Goal: Find specific page/section: Find specific page/section

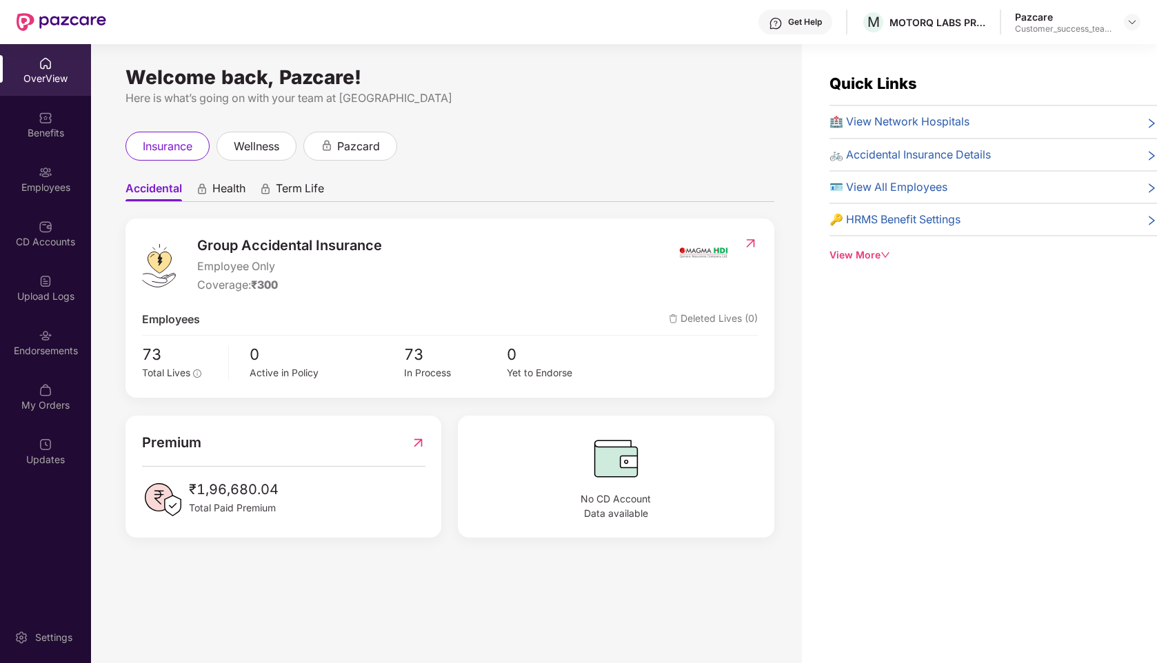
click at [1138, 28] on div at bounding box center [1132, 22] width 17 height 17
click at [1128, 21] on img at bounding box center [1132, 22] width 11 height 11
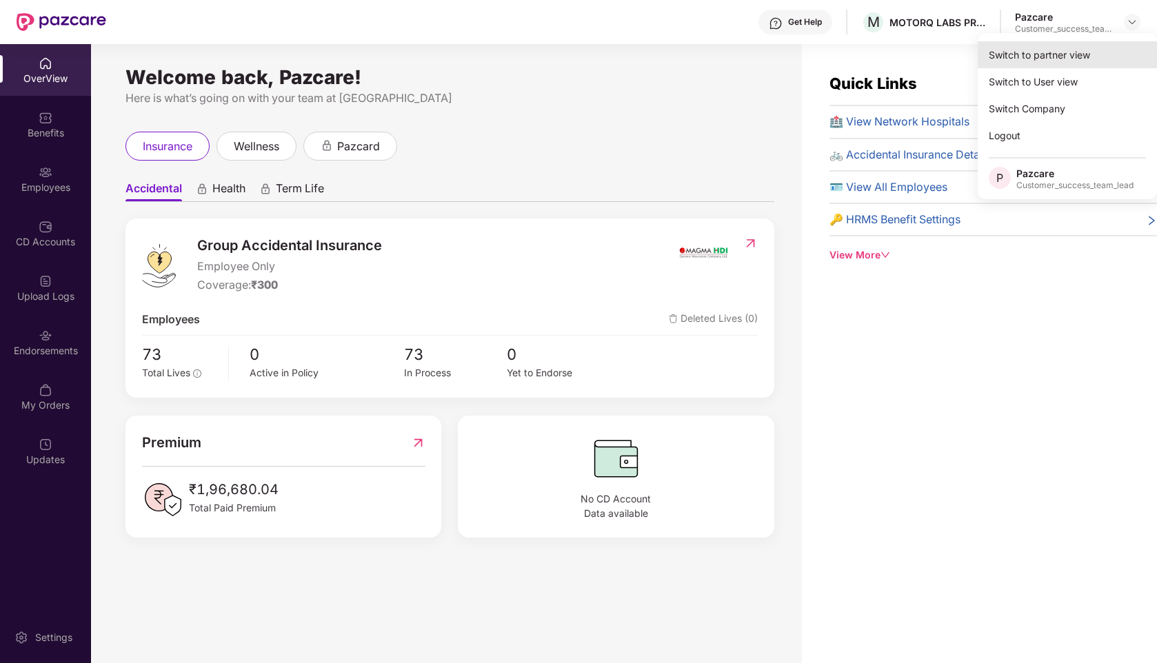
click at [1063, 57] on div "Switch to partner view" at bounding box center [1067, 54] width 179 height 27
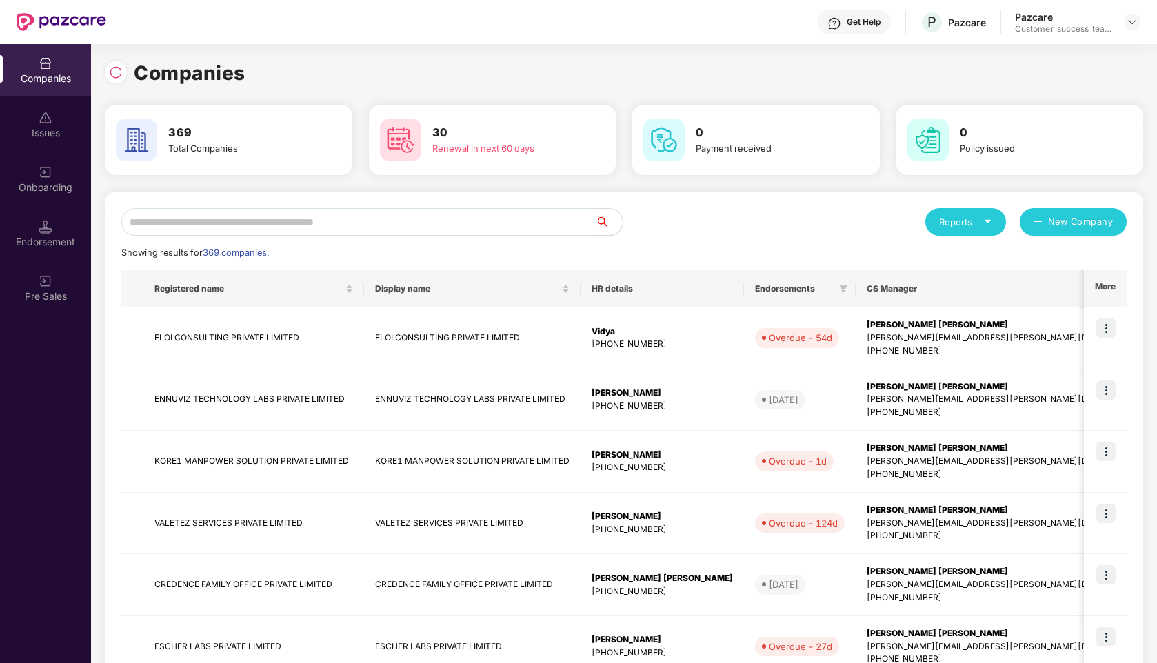
click at [368, 217] on input "text" at bounding box center [358, 222] width 474 height 28
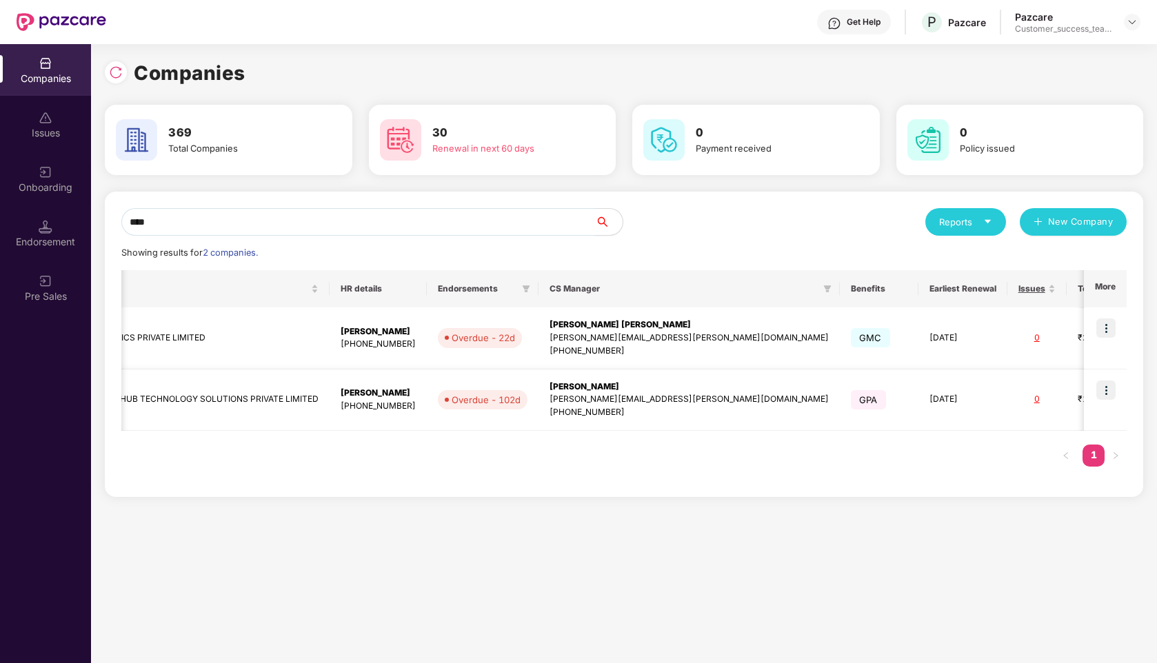
scroll to position [0, 443]
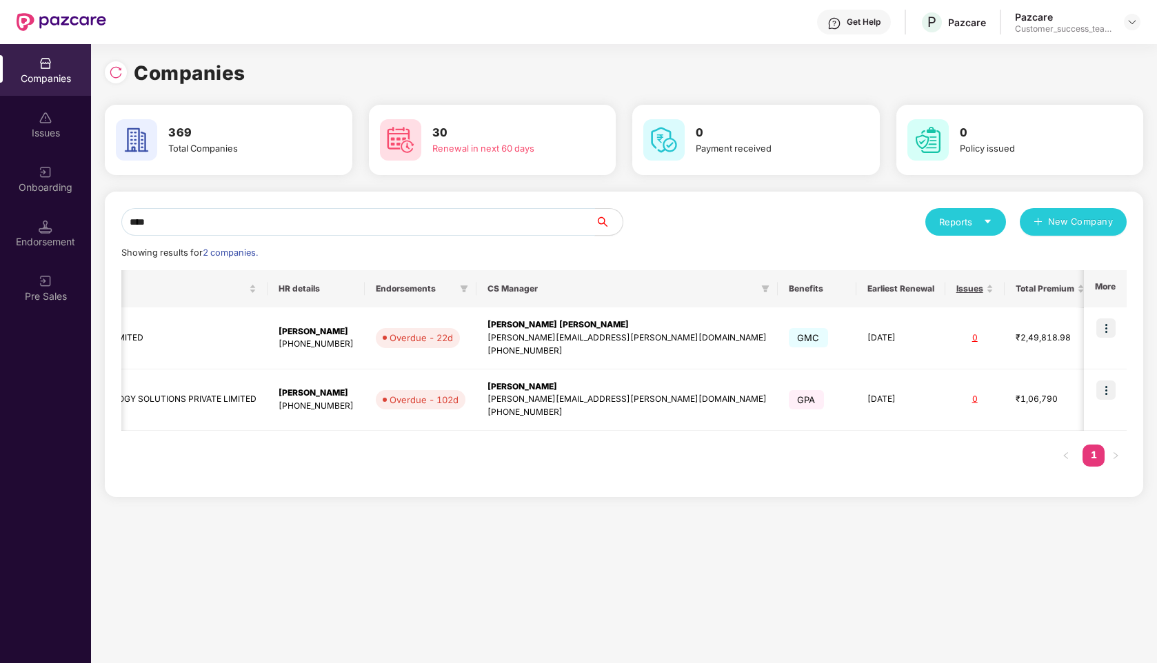
type input "****"
click at [1110, 391] on img at bounding box center [1105, 390] width 19 height 19
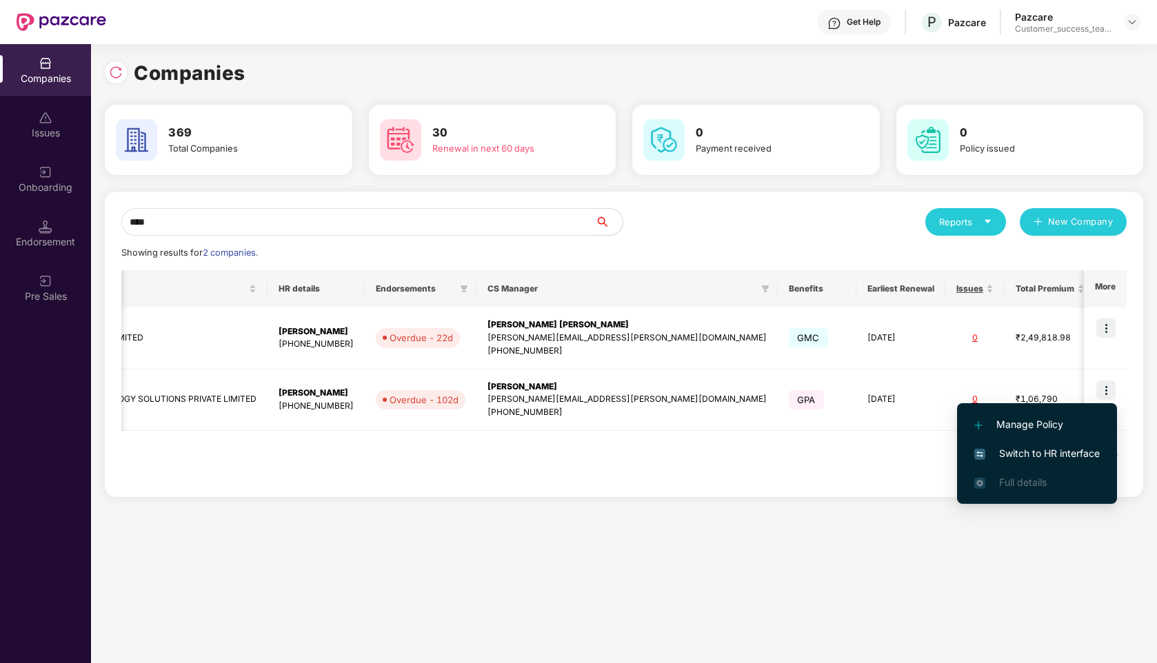
click at [1017, 450] on span "Switch to HR interface" at bounding box center [1037, 453] width 126 height 15
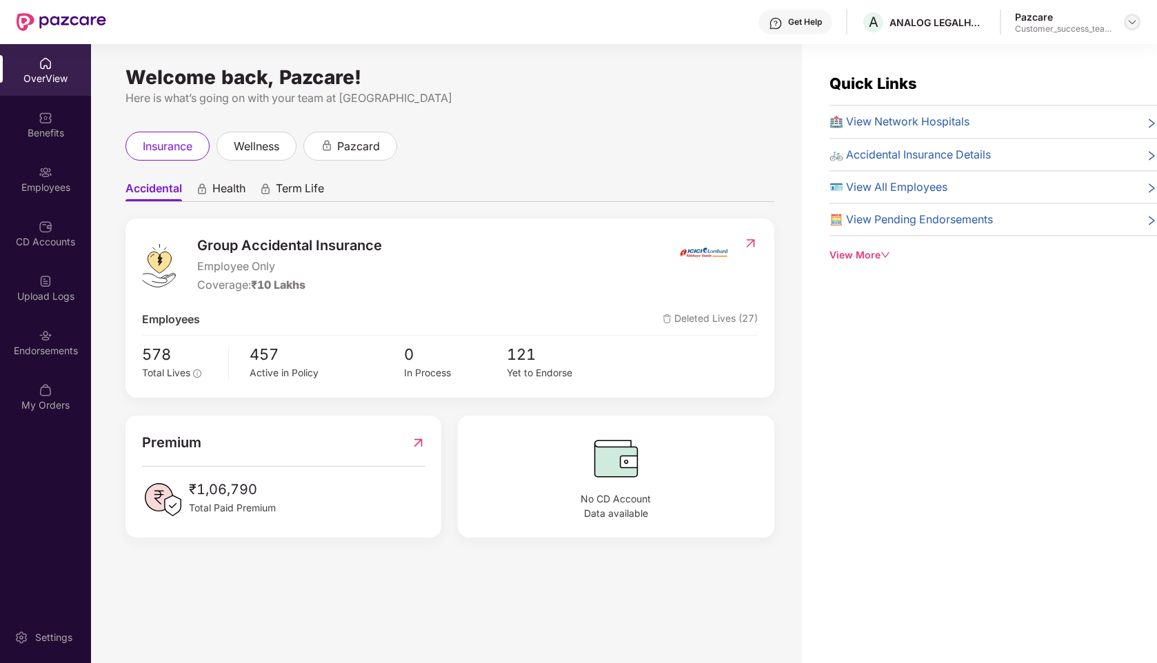
click at [1130, 19] on img at bounding box center [1132, 22] width 11 height 11
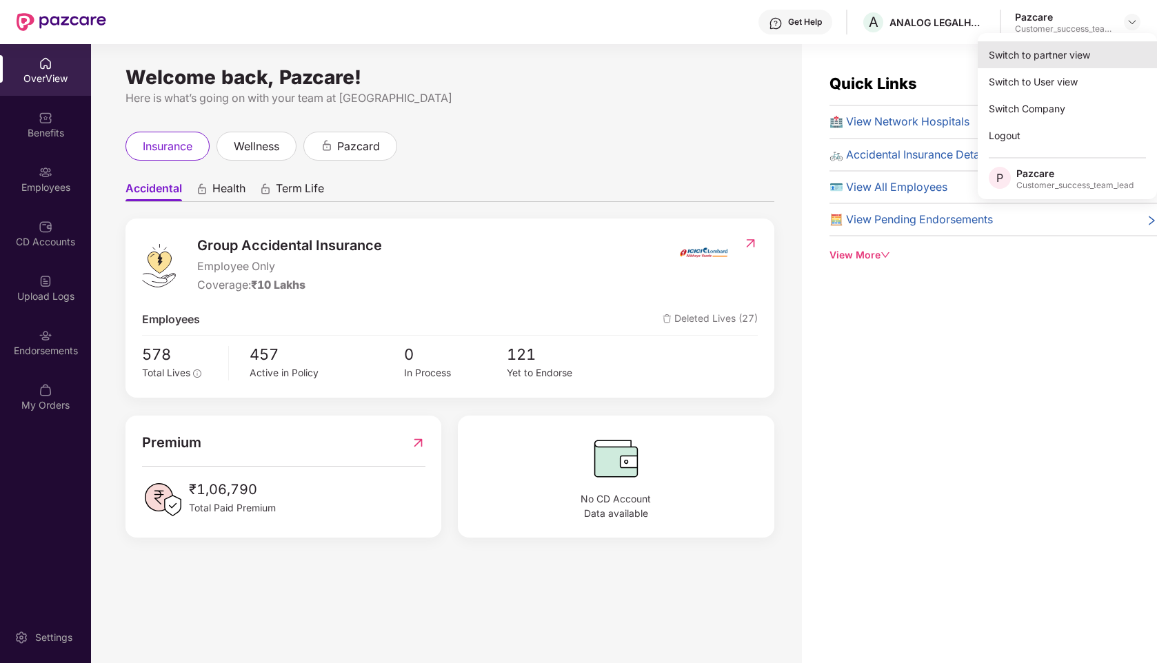
click at [1054, 56] on div "Switch to partner view" at bounding box center [1067, 54] width 179 height 27
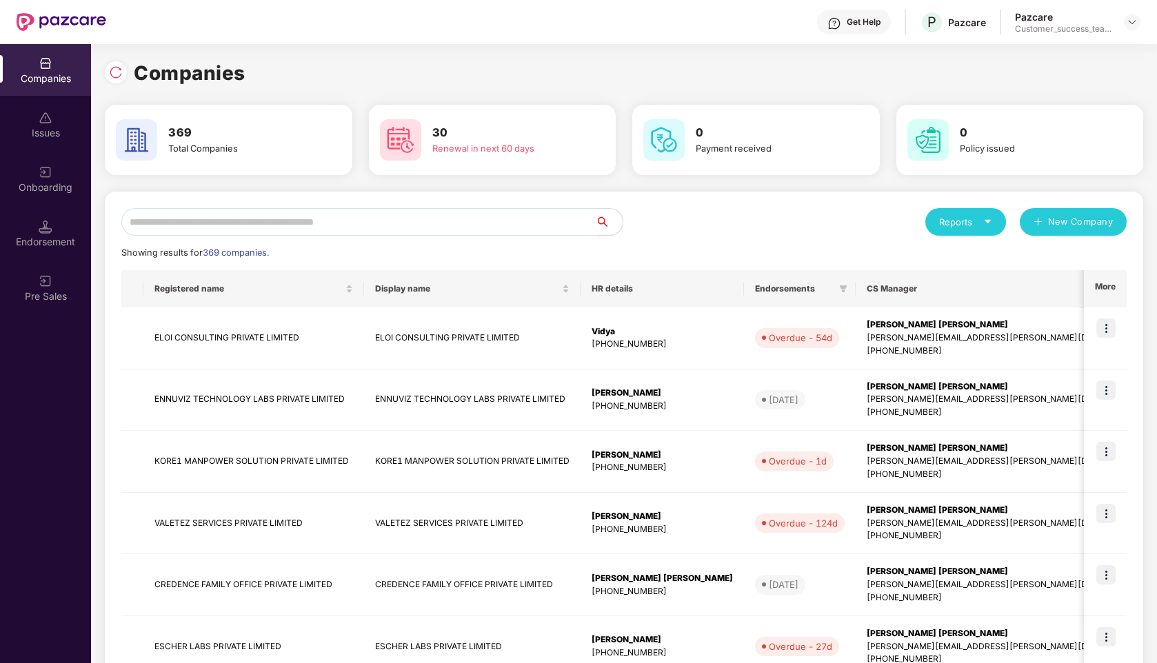
click at [331, 217] on input "text" at bounding box center [358, 222] width 474 height 28
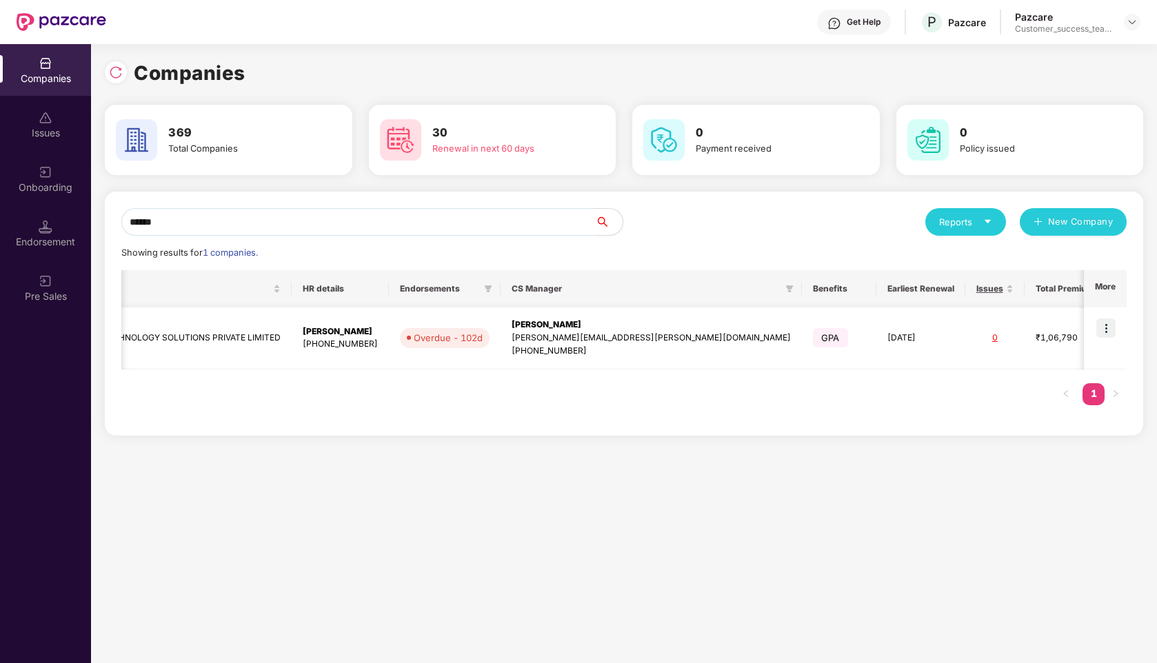
scroll to position [0, 0]
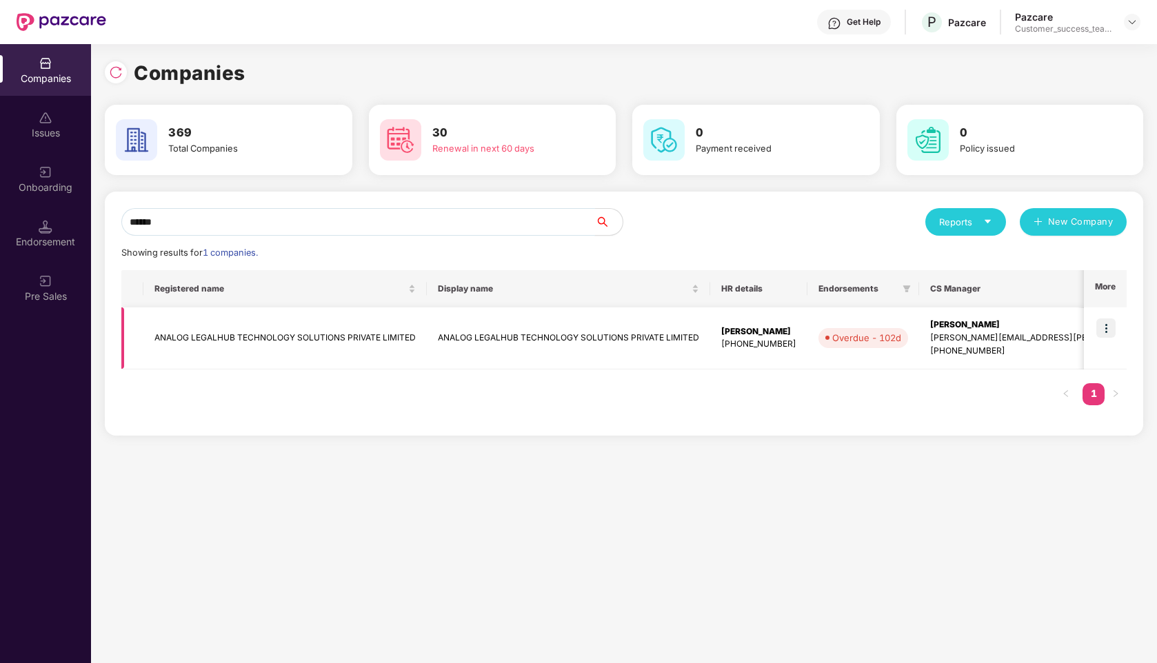
type input "******"
click at [248, 332] on td "ANALOG LEGALHUB TECHNOLOGY SOLUTIONS PRIVATE LIMITED" at bounding box center [284, 339] width 283 height 62
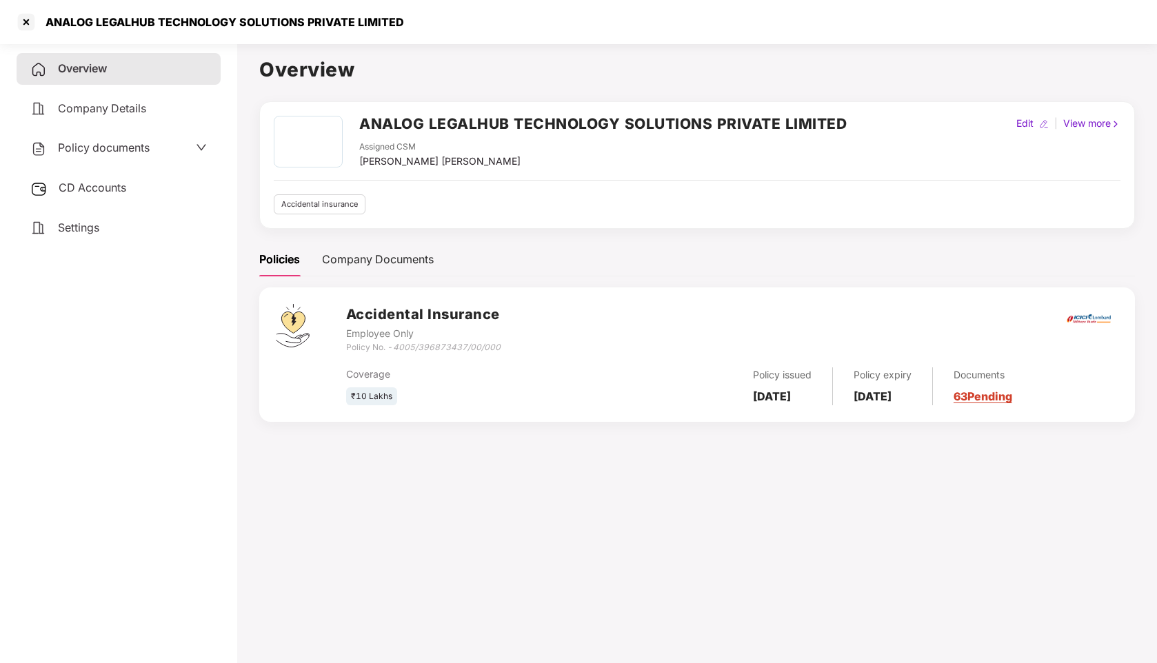
click at [110, 188] on span "CD Accounts" at bounding box center [93, 188] width 68 height 14
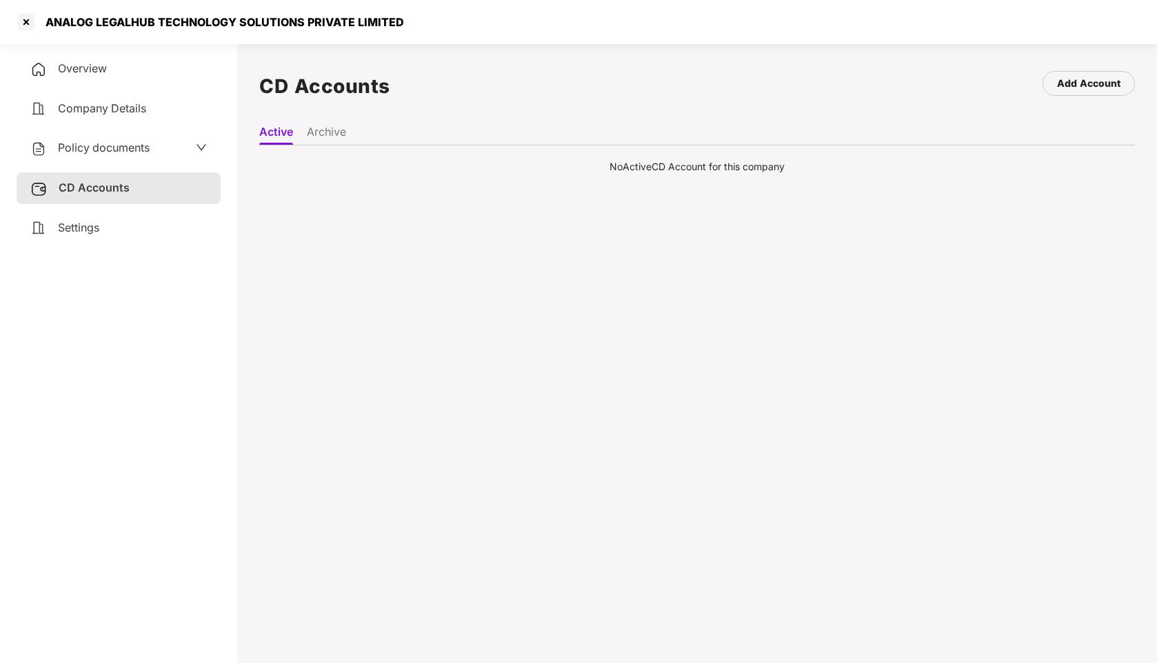
click at [130, 148] on span "Policy documents" at bounding box center [104, 148] width 92 height 14
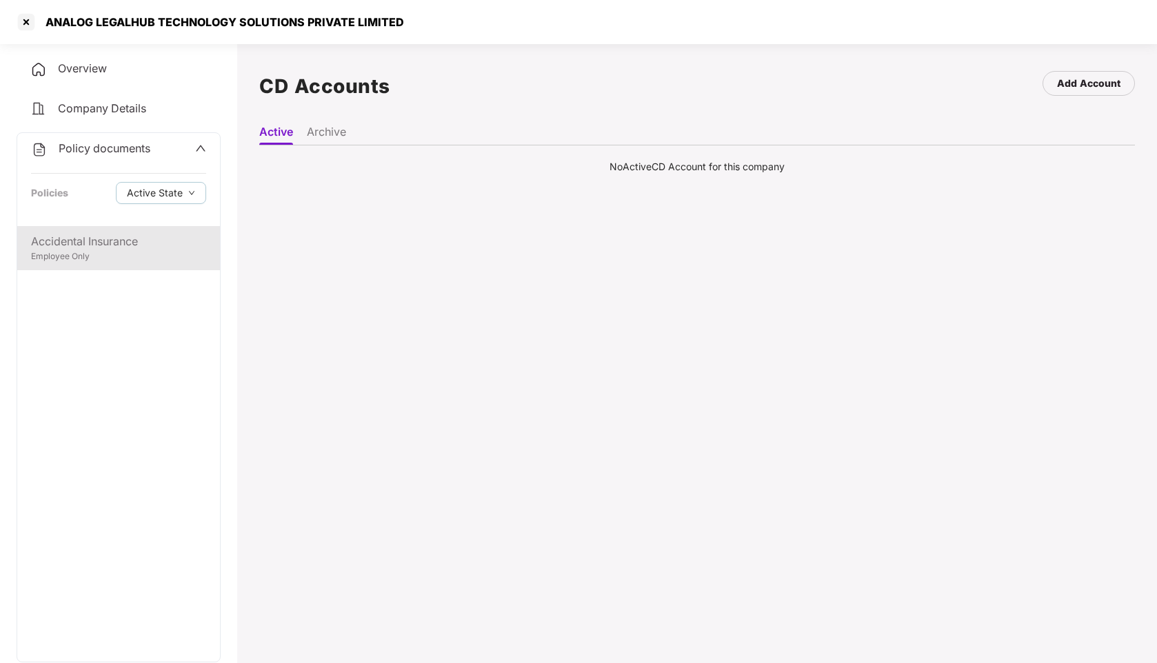
click at [75, 247] on div "Accidental Insurance" at bounding box center [118, 241] width 175 height 17
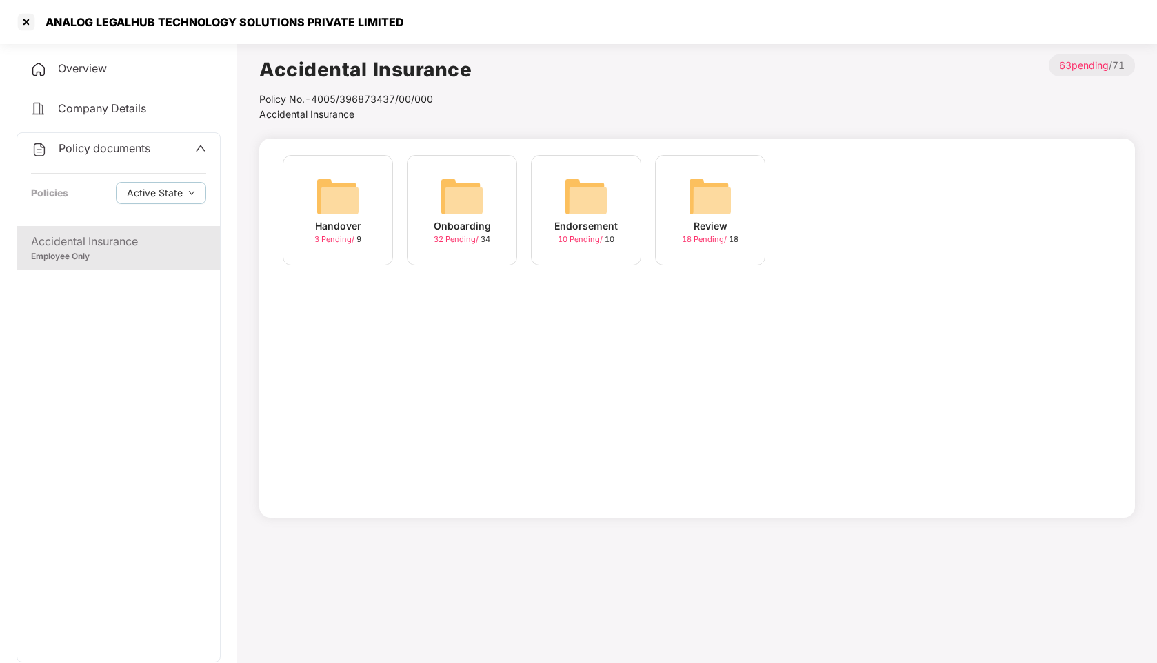
click at [461, 228] on div "Onboarding" at bounding box center [462, 226] width 57 height 15
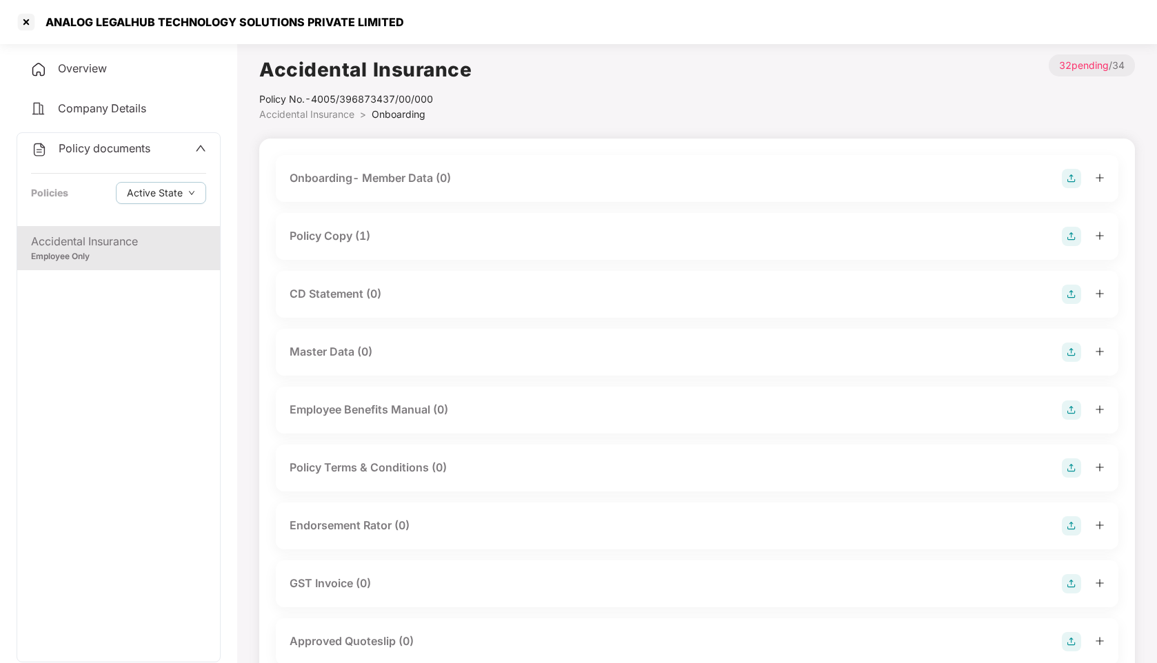
click at [87, 243] on div "Accidental Insurance" at bounding box center [118, 241] width 175 height 17
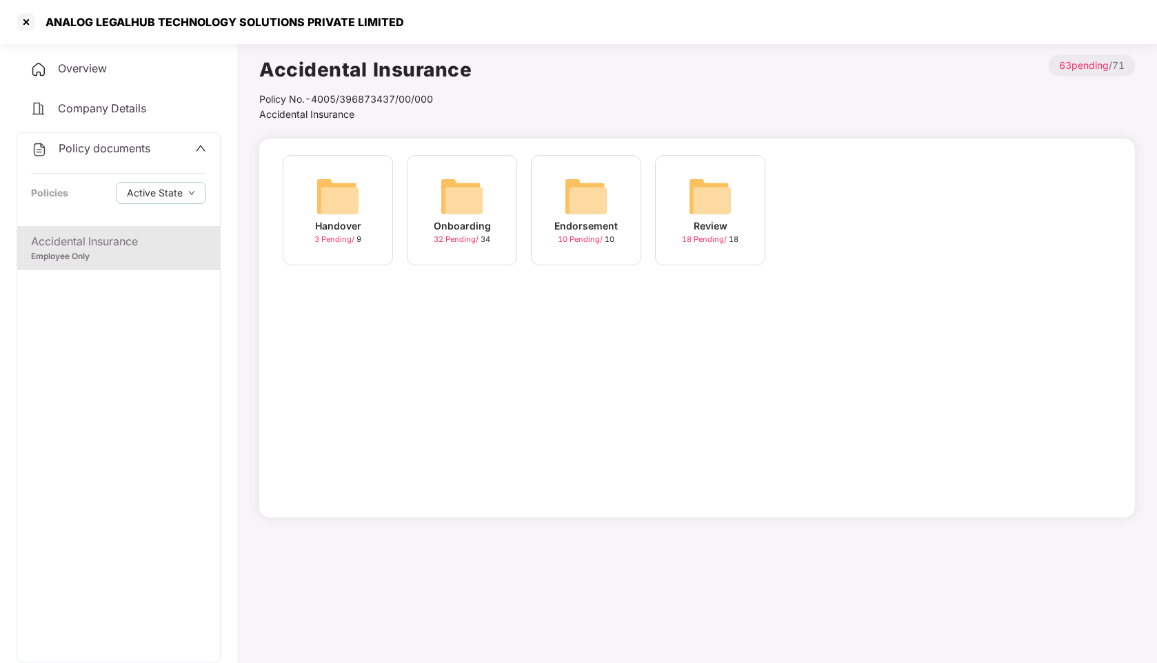
click at [335, 194] on img at bounding box center [338, 196] width 44 height 44
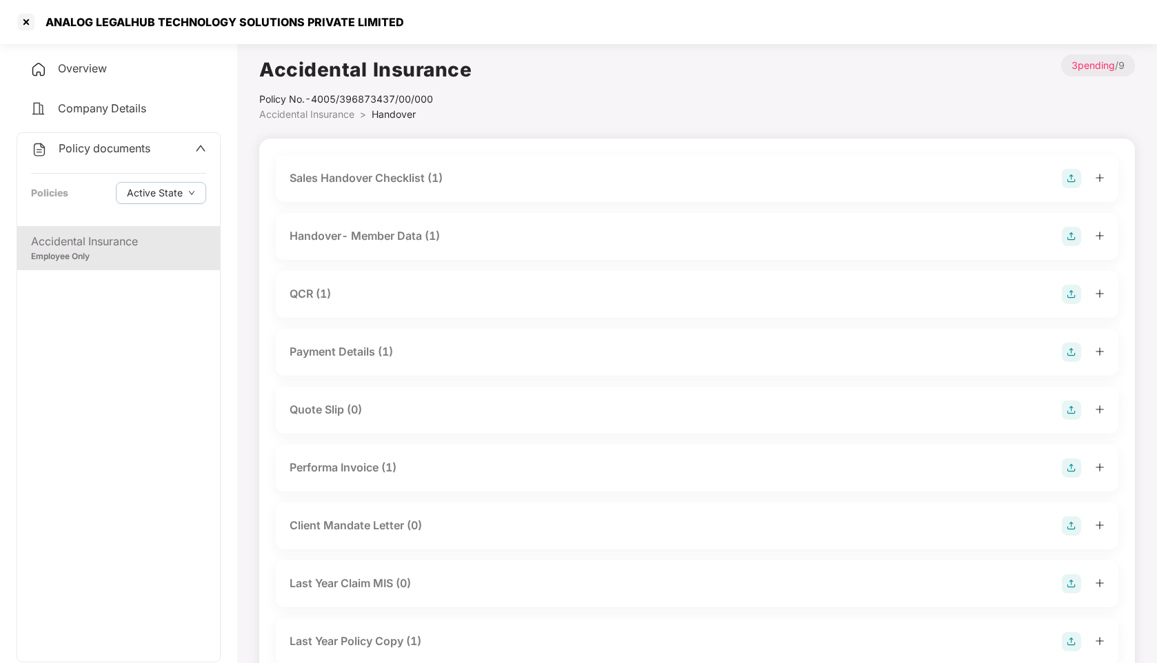
click at [88, 250] on div "Accidental Insurance" at bounding box center [118, 241] width 175 height 17
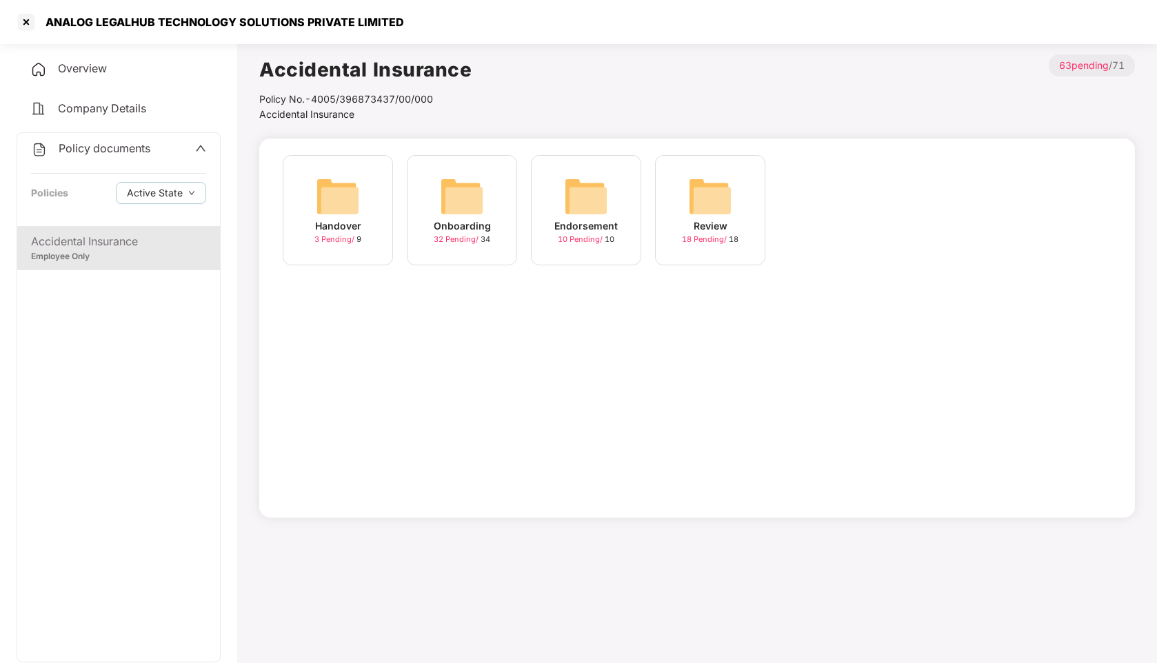
click at [454, 208] on img at bounding box center [462, 196] width 44 height 44
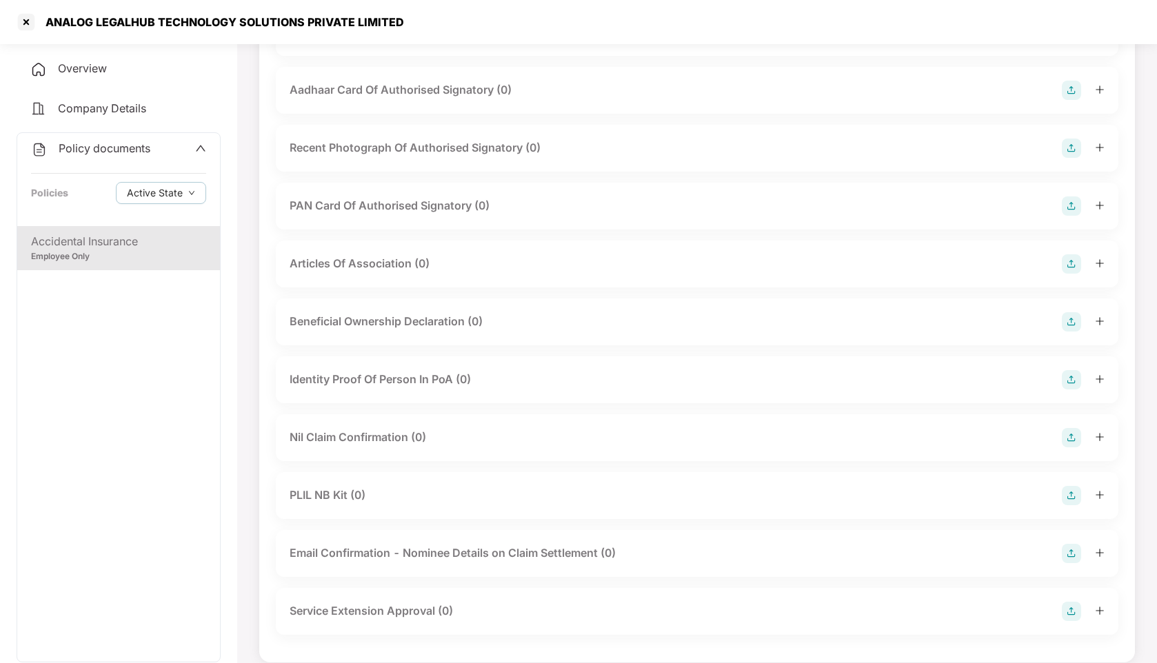
scroll to position [1494, 0]
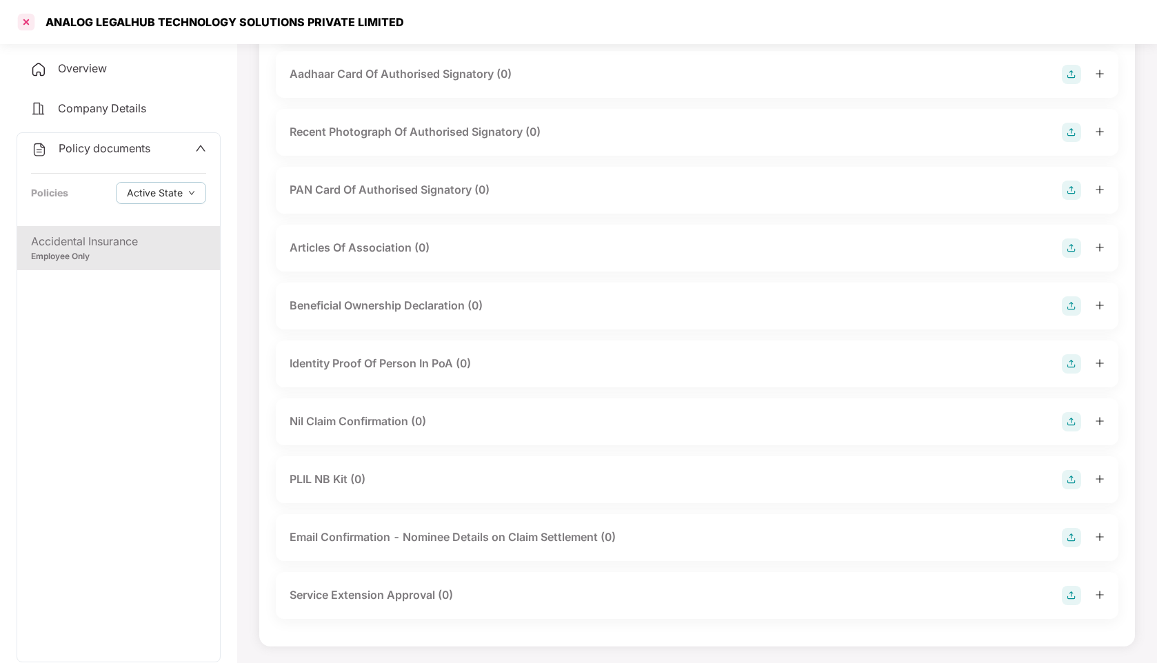
click at [23, 17] on div at bounding box center [26, 22] width 22 height 22
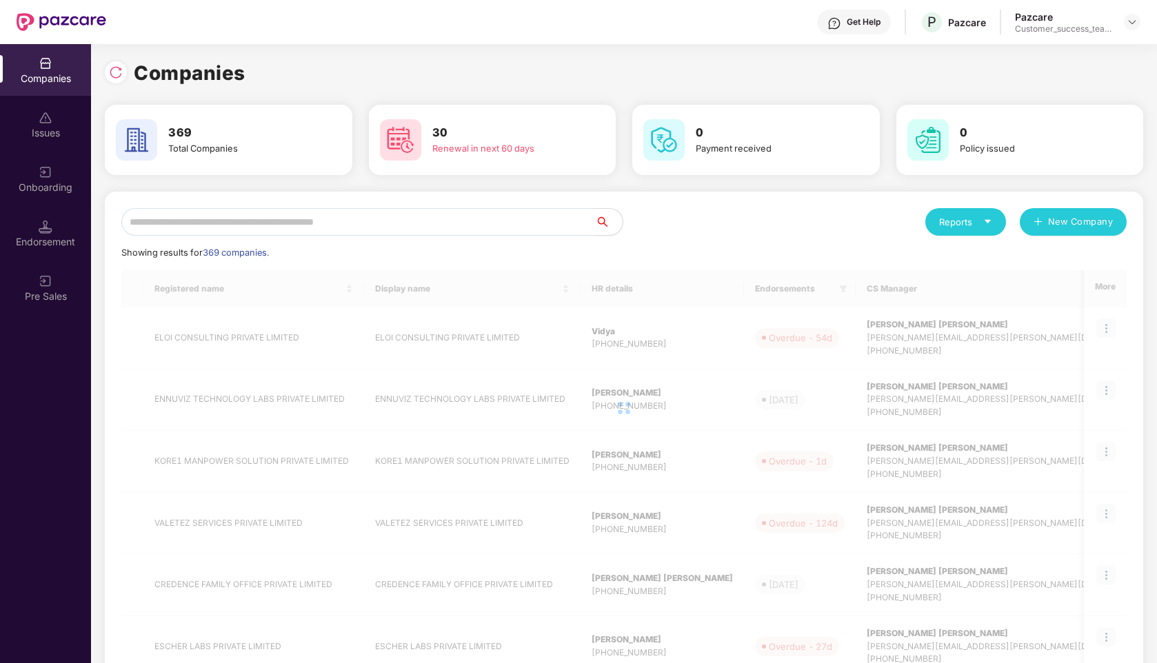
scroll to position [0, 0]
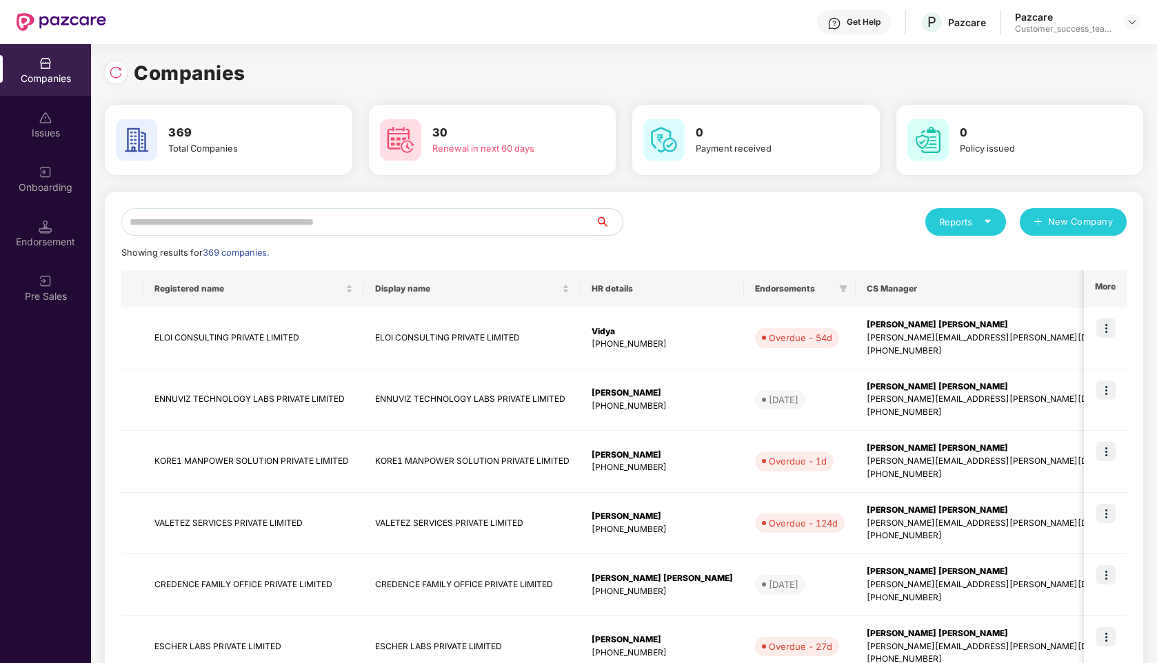
click at [370, 224] on input "text" at bounding box center [358, 222] width 474 height 28
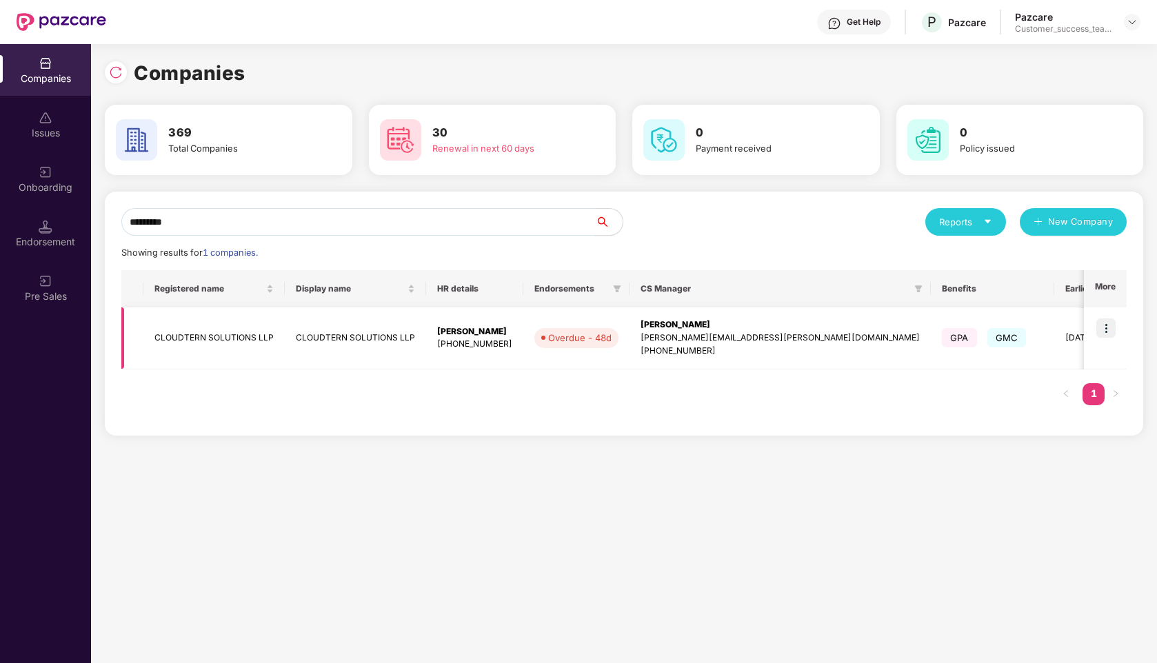
scroll to position [0, 159]
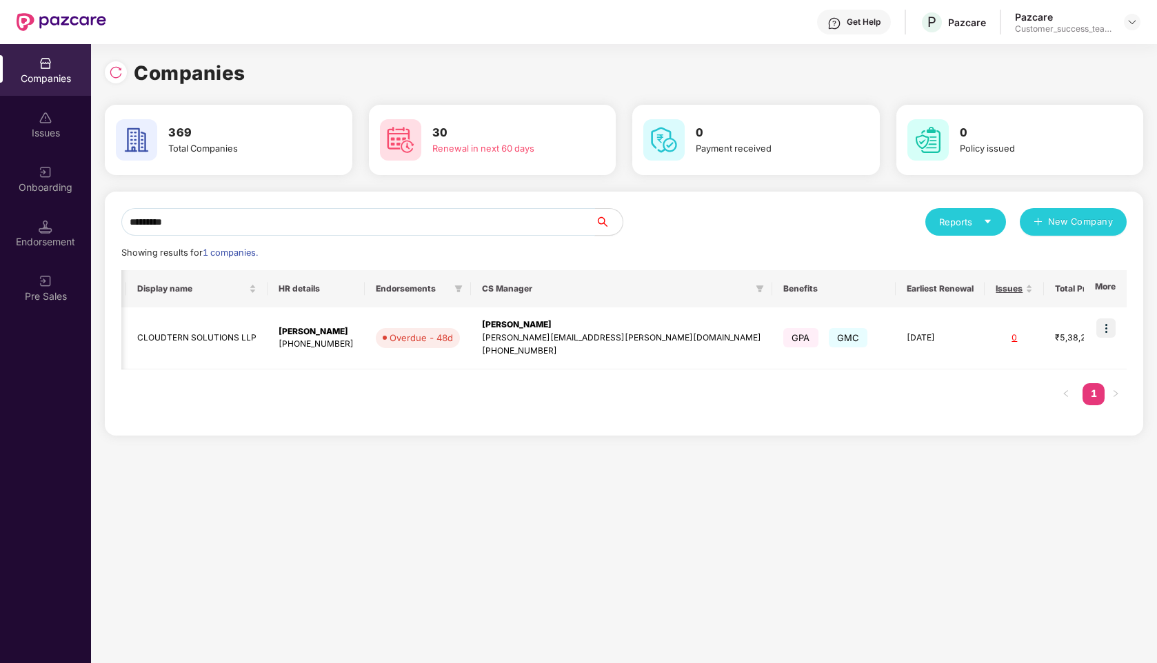
type input "*********"
click at [1109, 328] on img at bounding box center [1105, 328] width 19 height 19
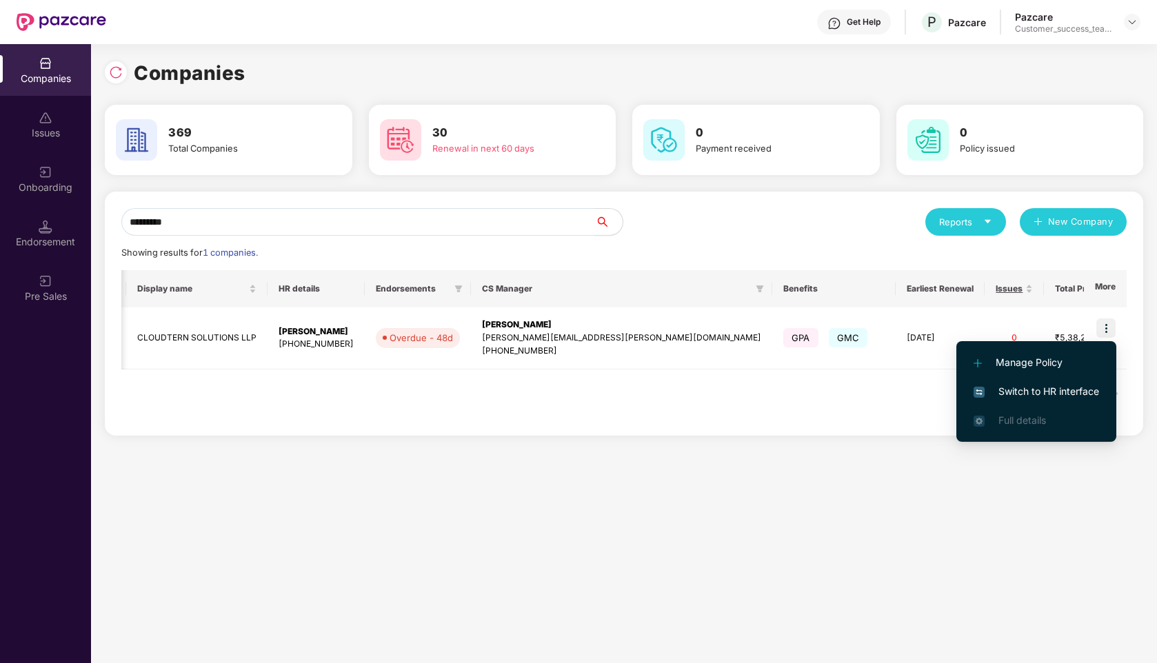
click at [1050, 392] on span "Switch to HR interface" at bounding box center [1037, 391] width 126 height 15
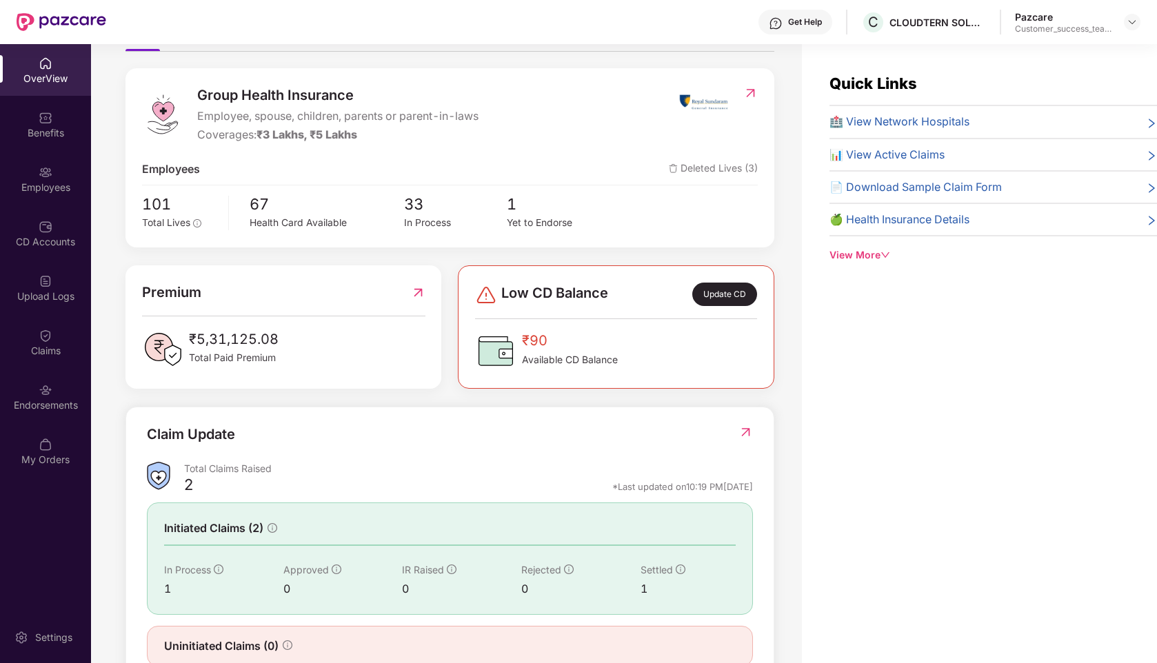
scroll to position [0, 0]
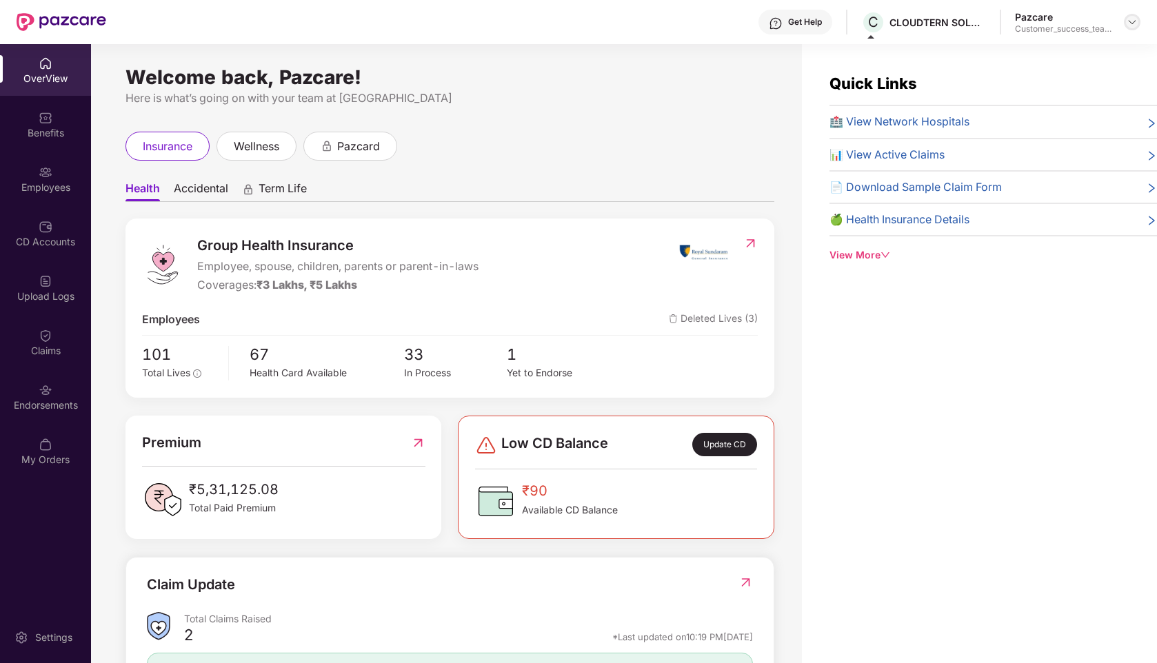
click at [1135, 26] on img at bounding box center [1132, 22] width 11 height 11
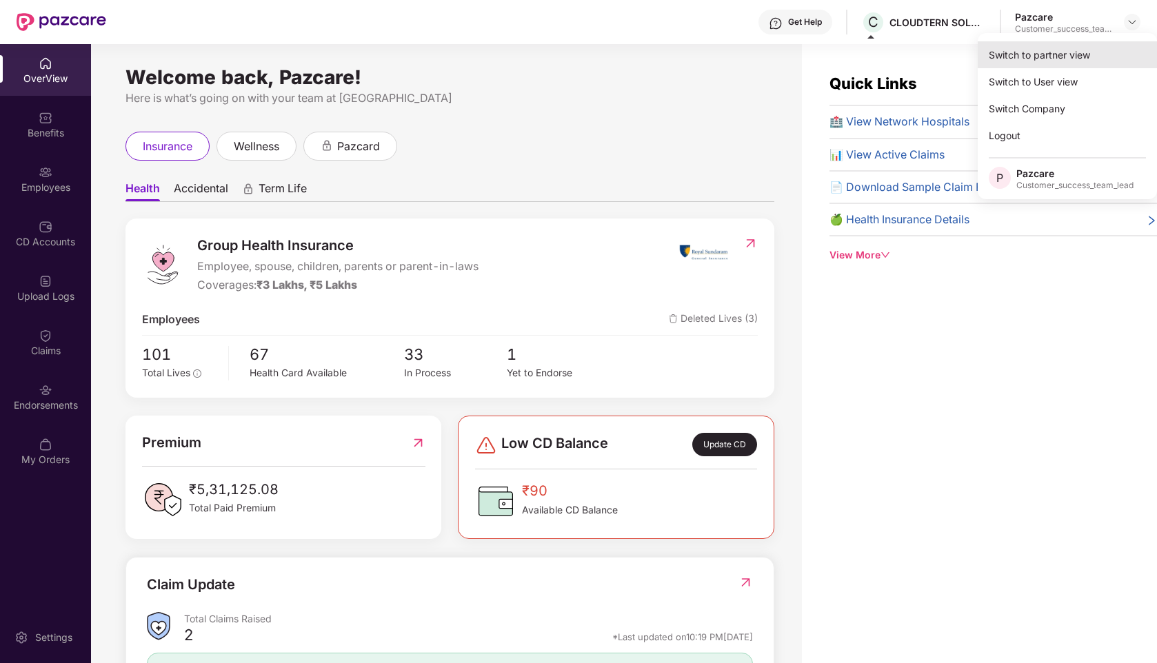
click at [1039, 58] on div "Switch to partner view" at bounding box center [1067, 54] width 179 height 27
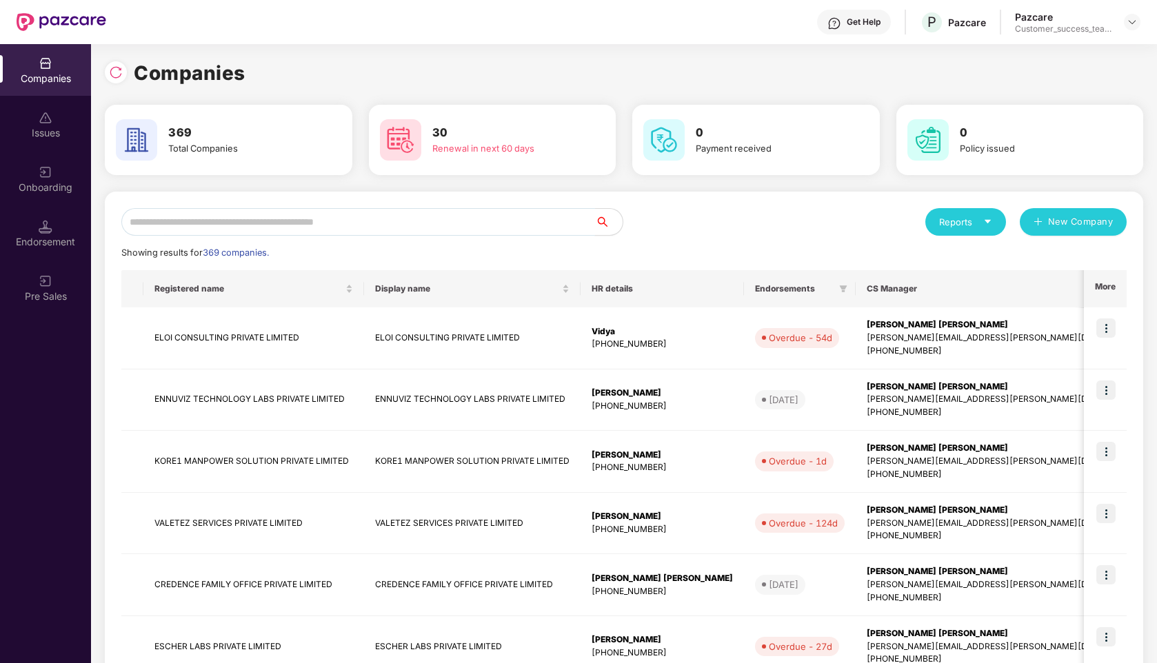
click at [257, 228] on input "text" at bounding box center [358, 222] width 474 height 28
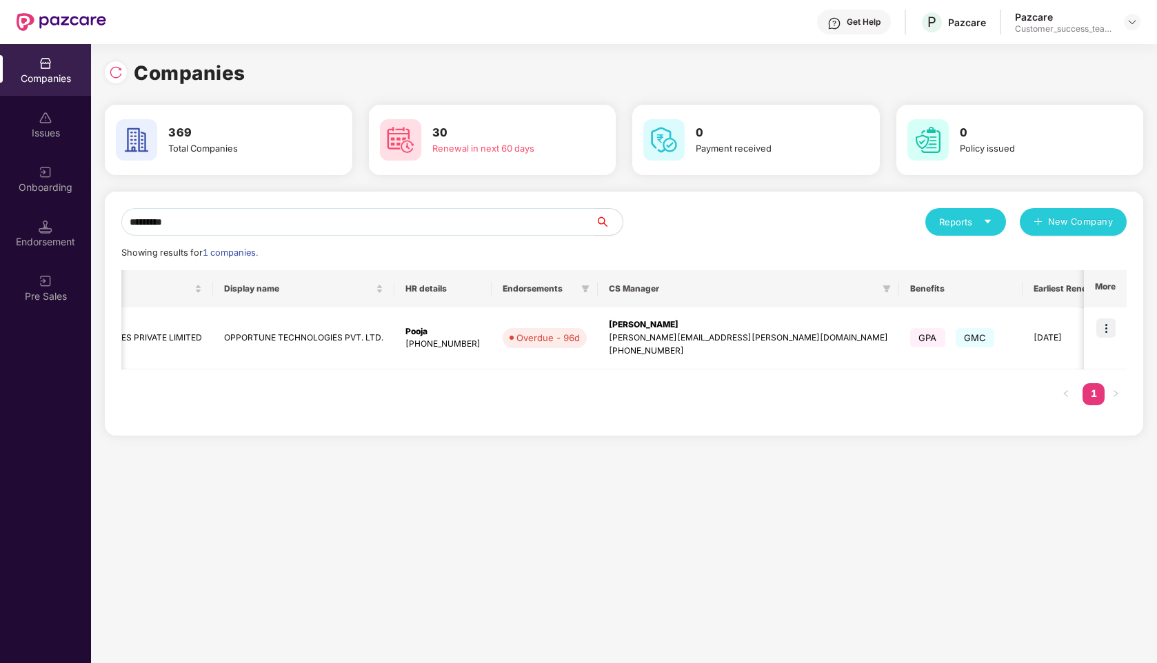
scroll to position [0, 174]
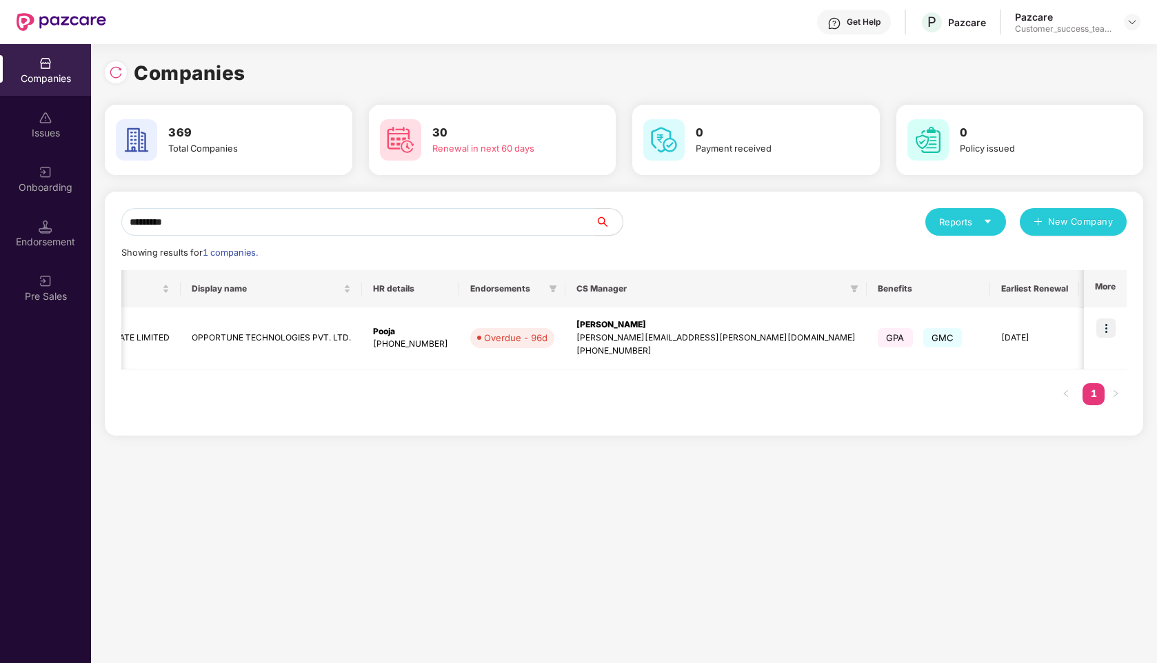
type input "*********"
click at [1107, 331] on img at bounding box center [1105, 328] width 19 height 19
click at [1107, 331] on body "Get Help P Pazcare Pazcare Customer_success_team_lead Companies Issues Onboardi…" at bounding box center [578, 331] width 1157 height 663
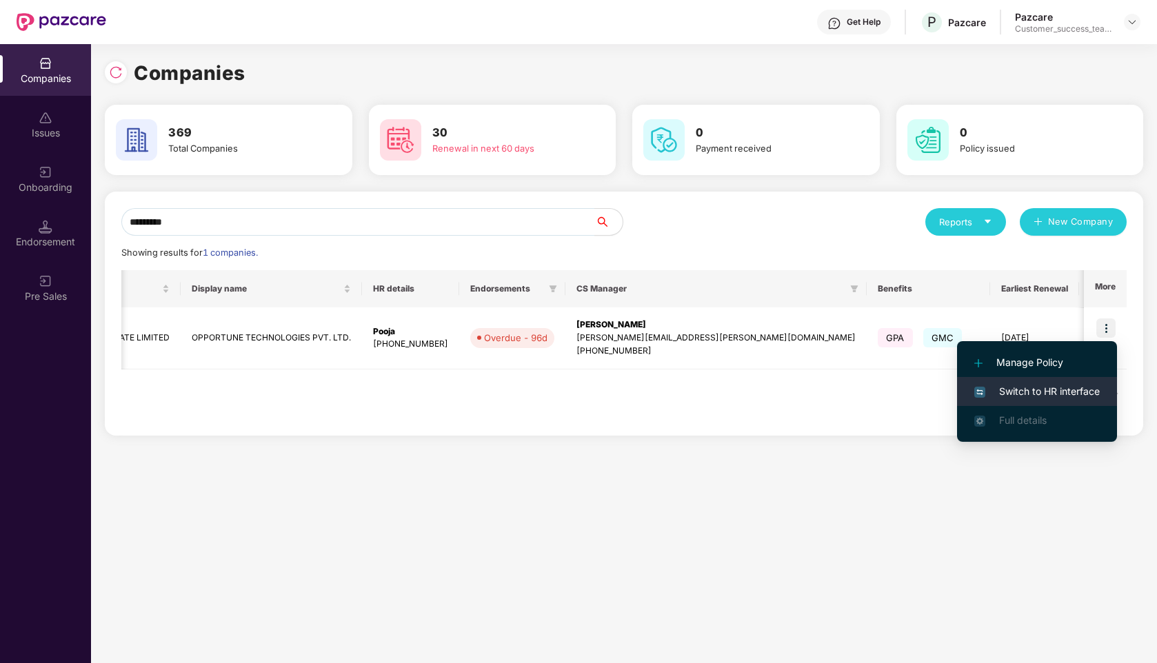
click at [997, 392] on span "Switch to HR interface" at bounding box center [1037, 391] width 126 height 15
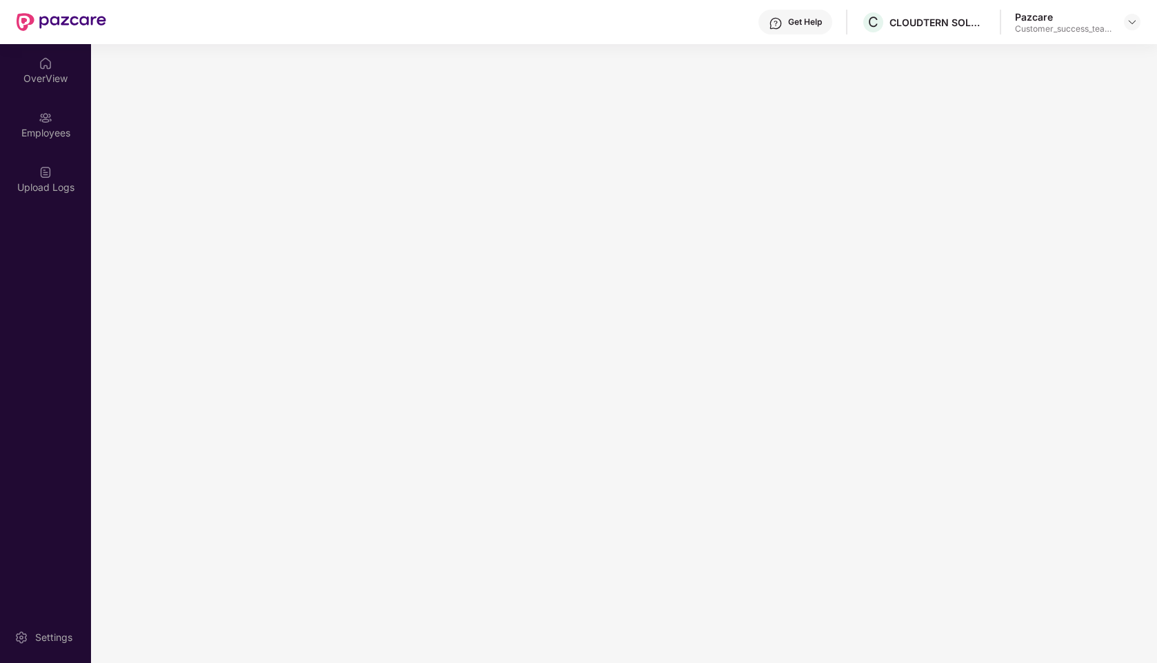
click at [997, 392] on main at bounding box center [624, 353] width 1066 height 619
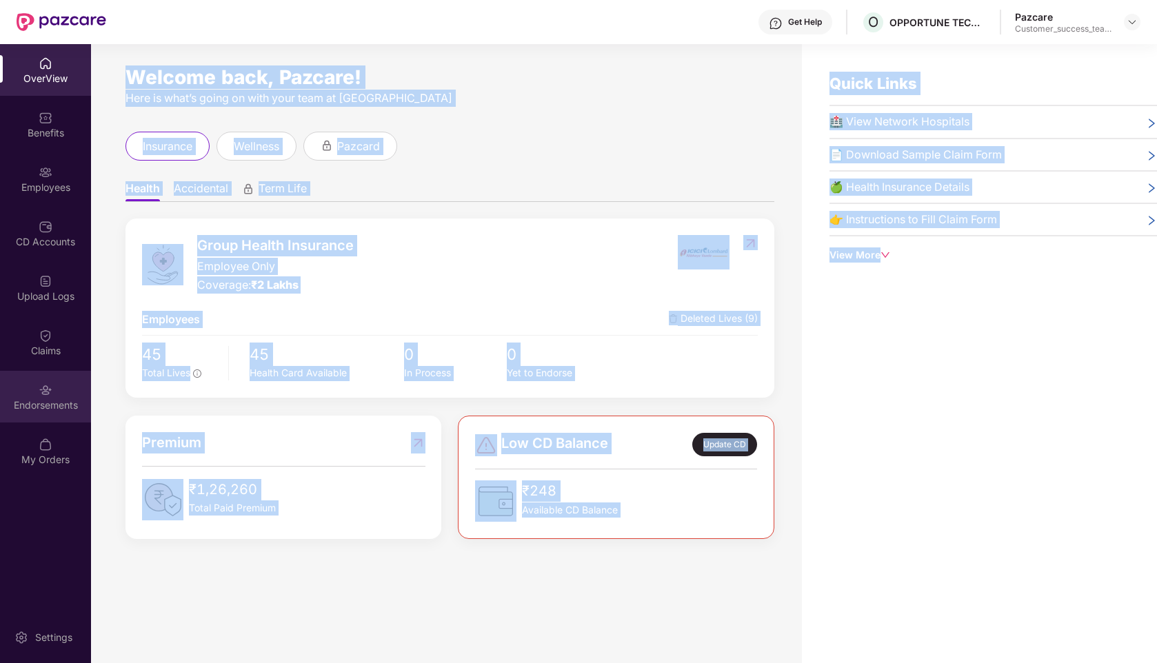
click at [43, 393] on img at bounding box center [46, 390] width 14 height 14
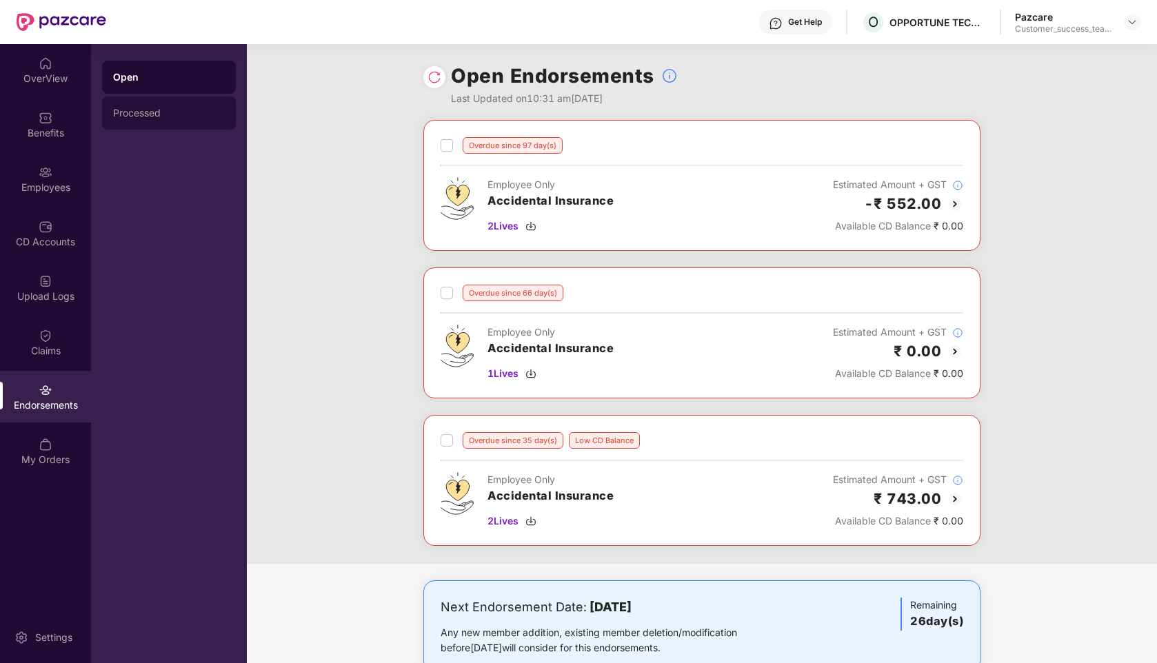
click at [160, 117] on div "Processed" at bounding box center [169, 113] width 112 height 11
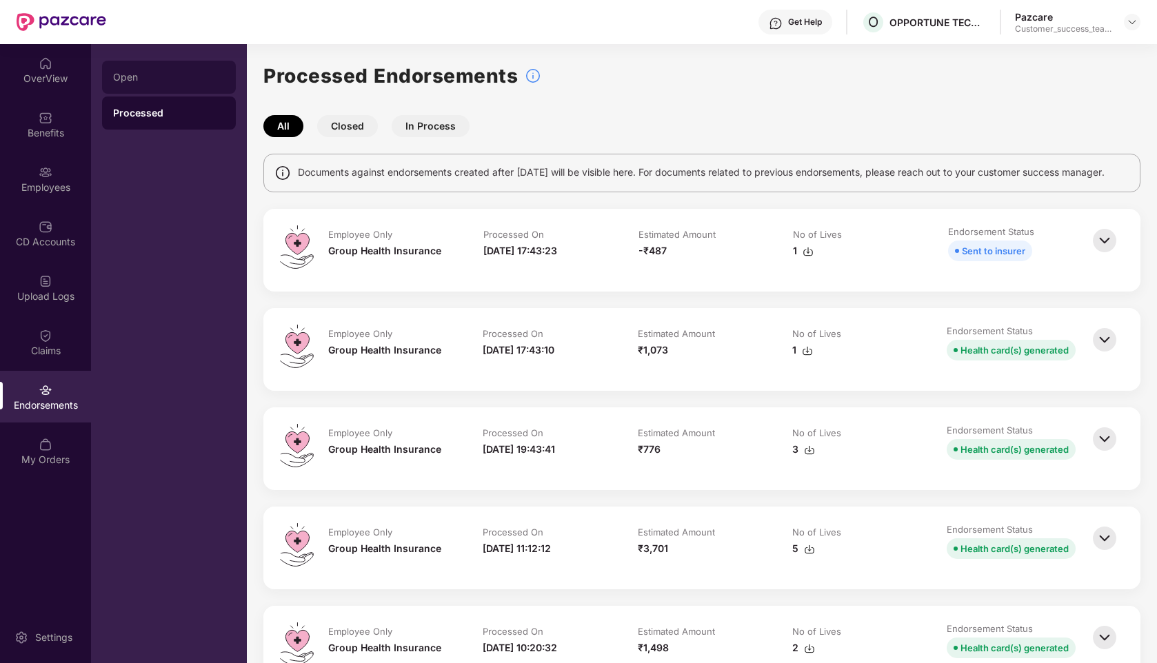
click at [156, 87] on div "Open" at bounding box center [169, 77] width 134 height 33
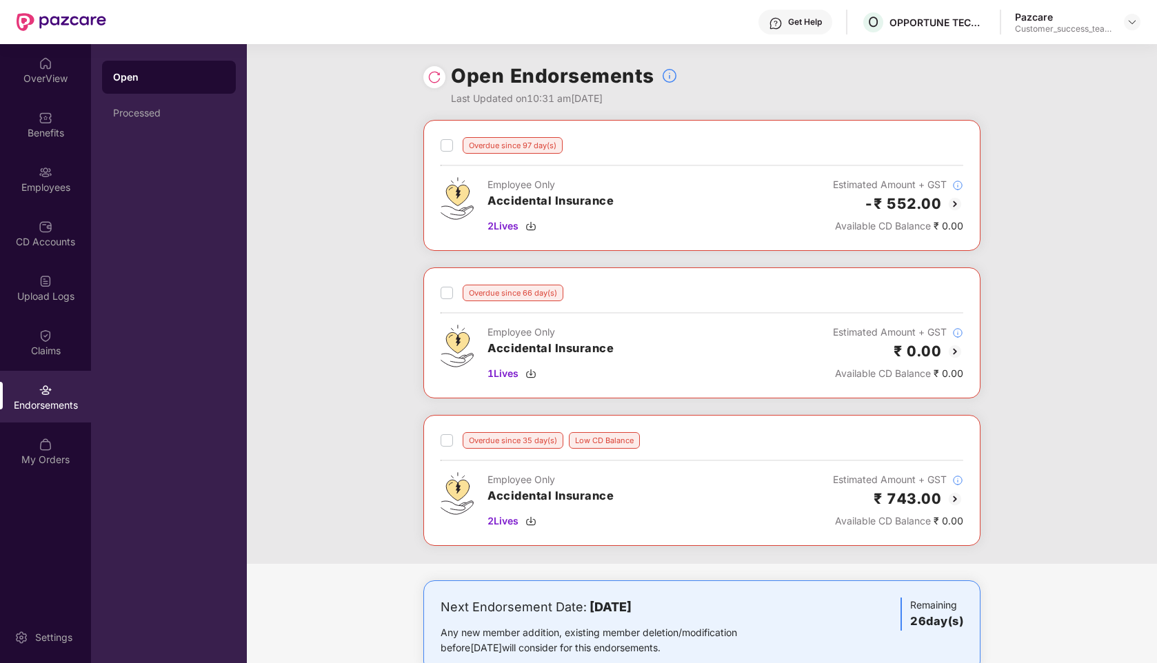
scroll to position [37, 0]
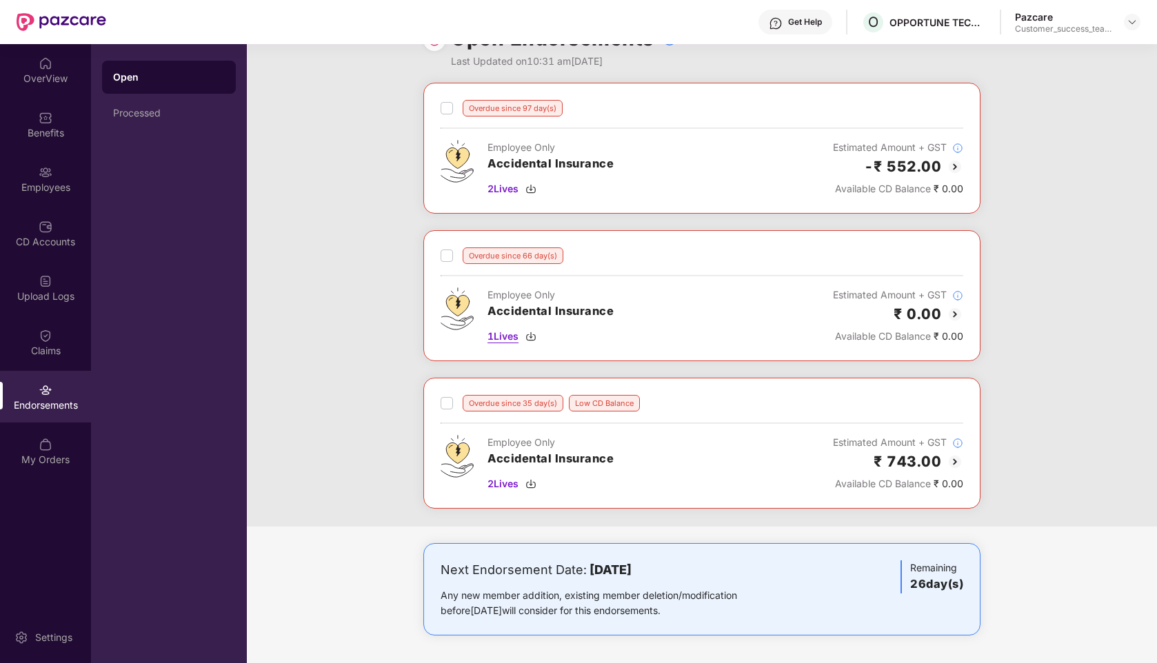
click at [507, 337] on span "1 Lives" at bounding box center [503, 336] width 31 height 15
click at [496, 485] on span "2 Lives" at bounding box center [503, 484] width 31 height 15
click at [1130, 23] on img at bounding box center [1132, 22] width 11 height 11
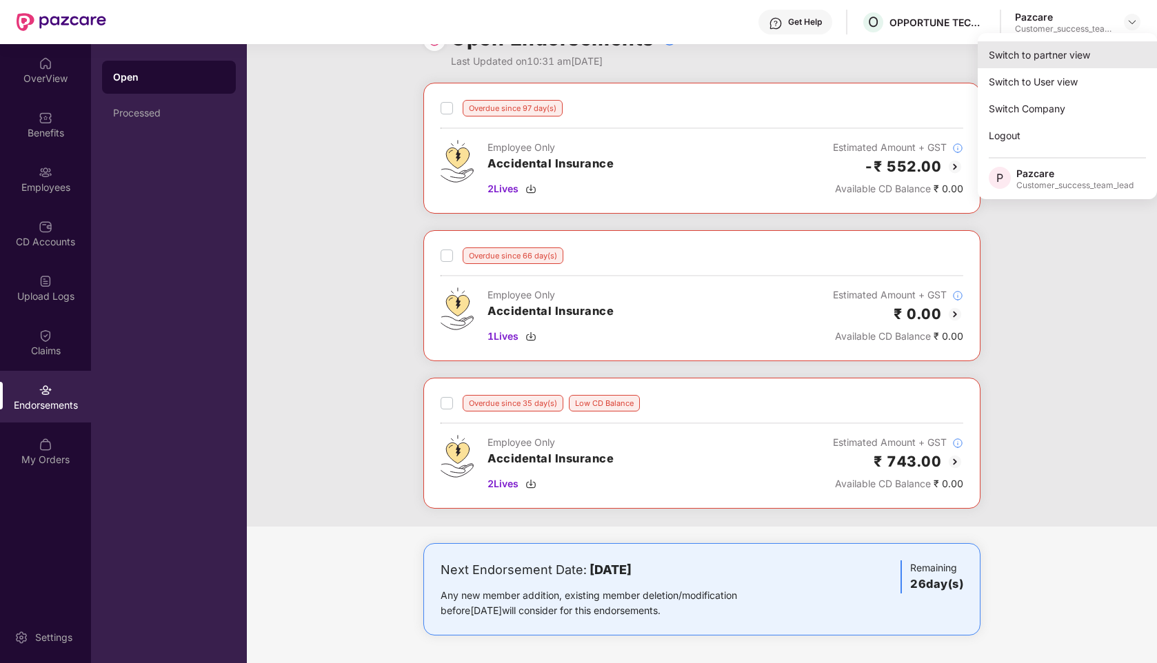
click at [1064, 54] on div "Switch to partner view" at bounding box center [1067, 54] width 179 height 27
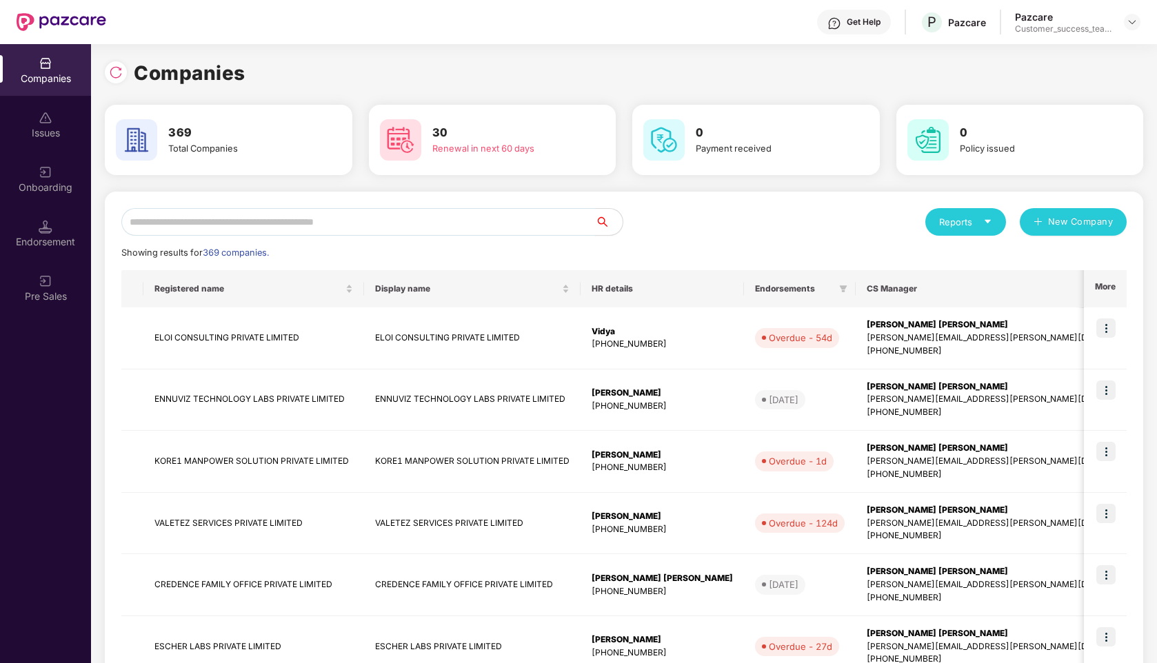
click at [296, 221] on input "text" at bounding box center [358, 222] width 474 height 28
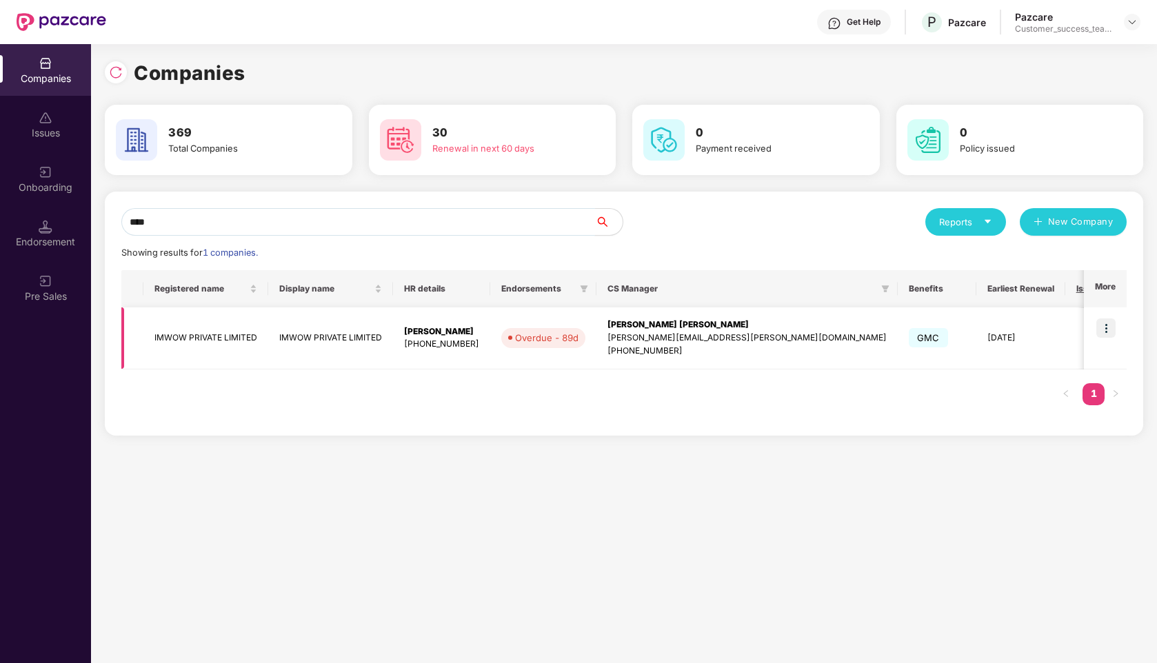
type input "****"
click at [1109, 320] on img at bounding box center [1105, 328] width 19 height 19
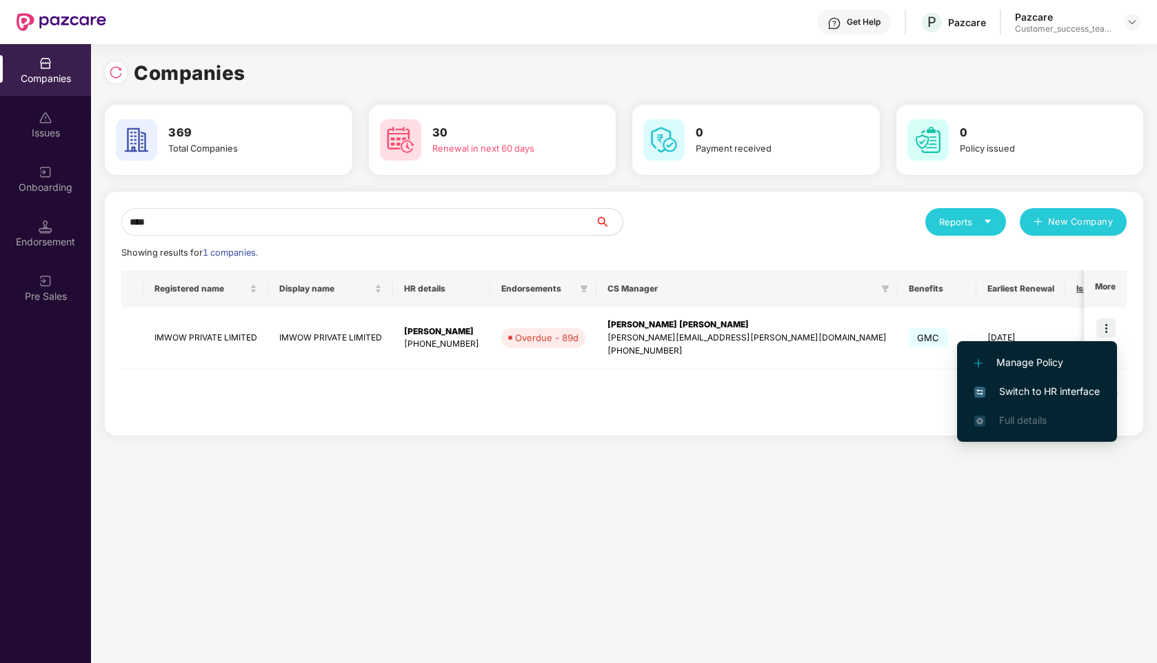
click at [1025, 398] on span "Switch to HR interface" at bounding box center [1037, 391] width 126 height 15
